Goal: Navigation & Orientation: Go to known website

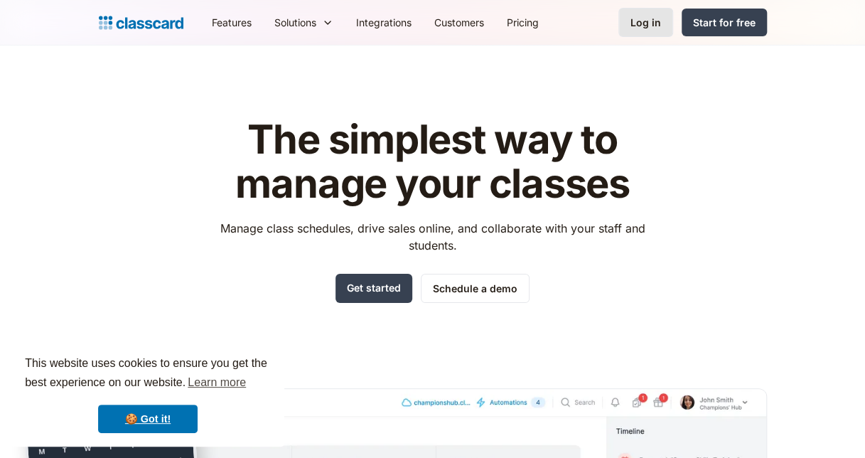
click at [657, 18] on div "Log in" at bounding box center [646, 22] width 31 height 15
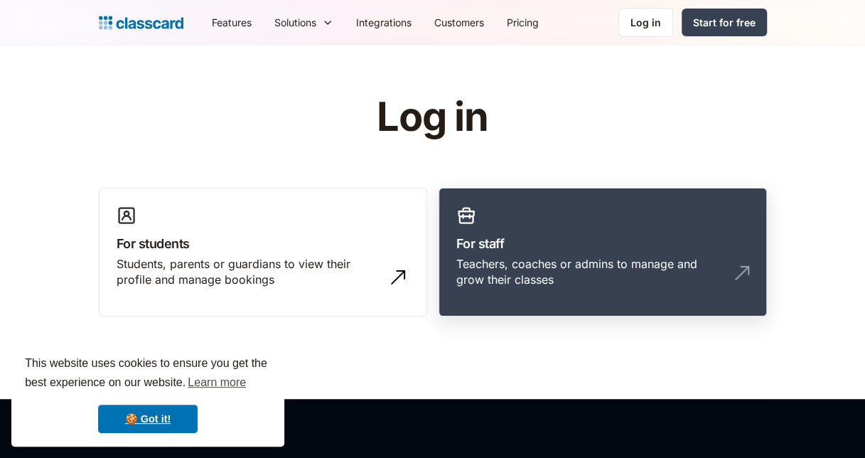
click at [524, 252] on h3 "For staff" at bounding box center [603, 243] width 293 height 19
